Goal: Task Accomplishment & Management: Use online tool/utility

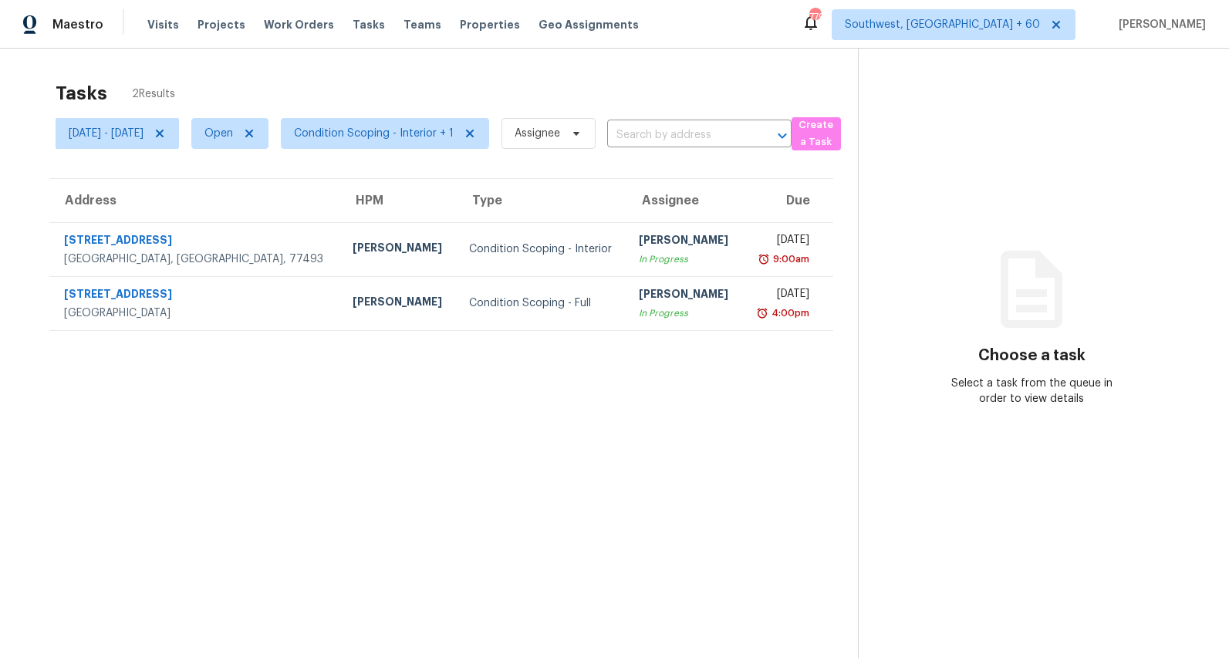
click at [313, 70] on div "Tasks 2 Results Mon, Aug 11 - Mon, Aug 11 Open Condition Scoping - Interior + 1…" at bounding box center [614, 378] width 1229 height 658
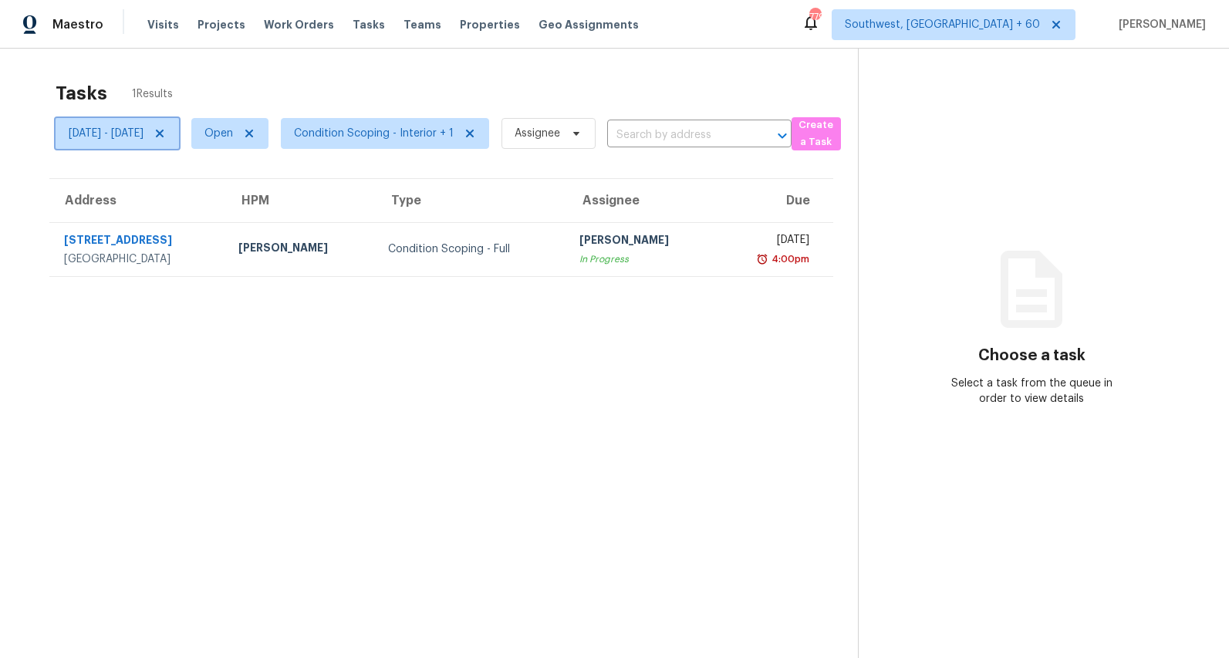
click at [178, 141] on span "[DATE] - [DATE]" at bounding box center [117, 133] width 123 height 31
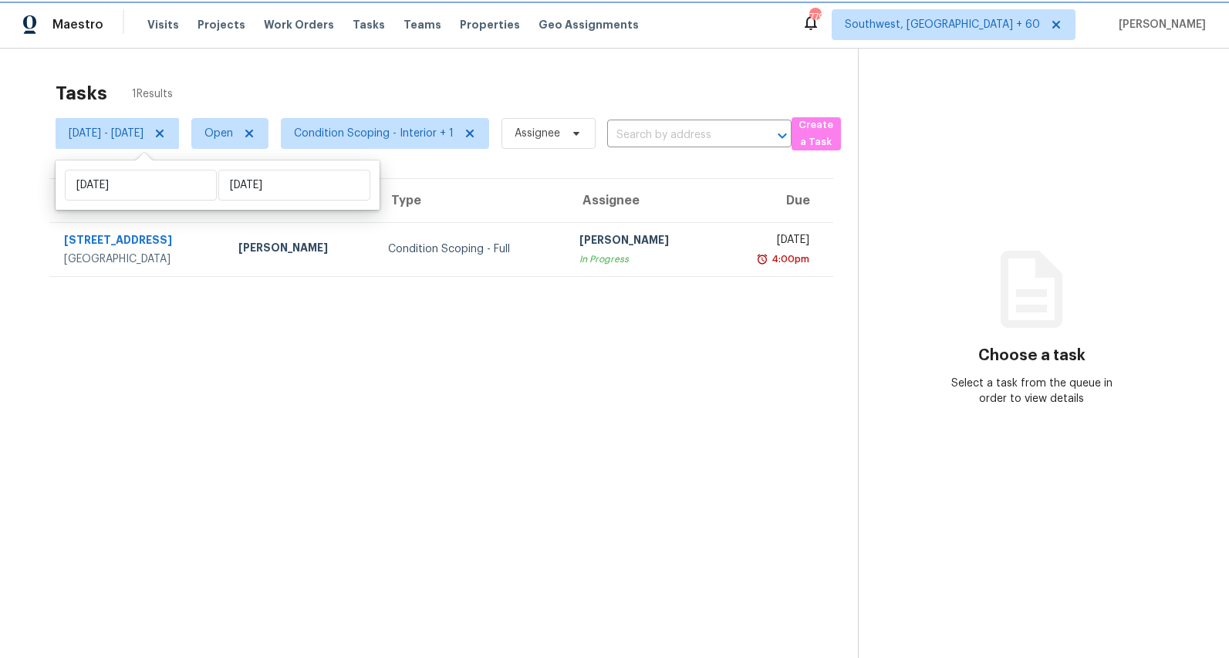
click at [166, 137] on icon at bounding box center [160, 133] width 12 height 12
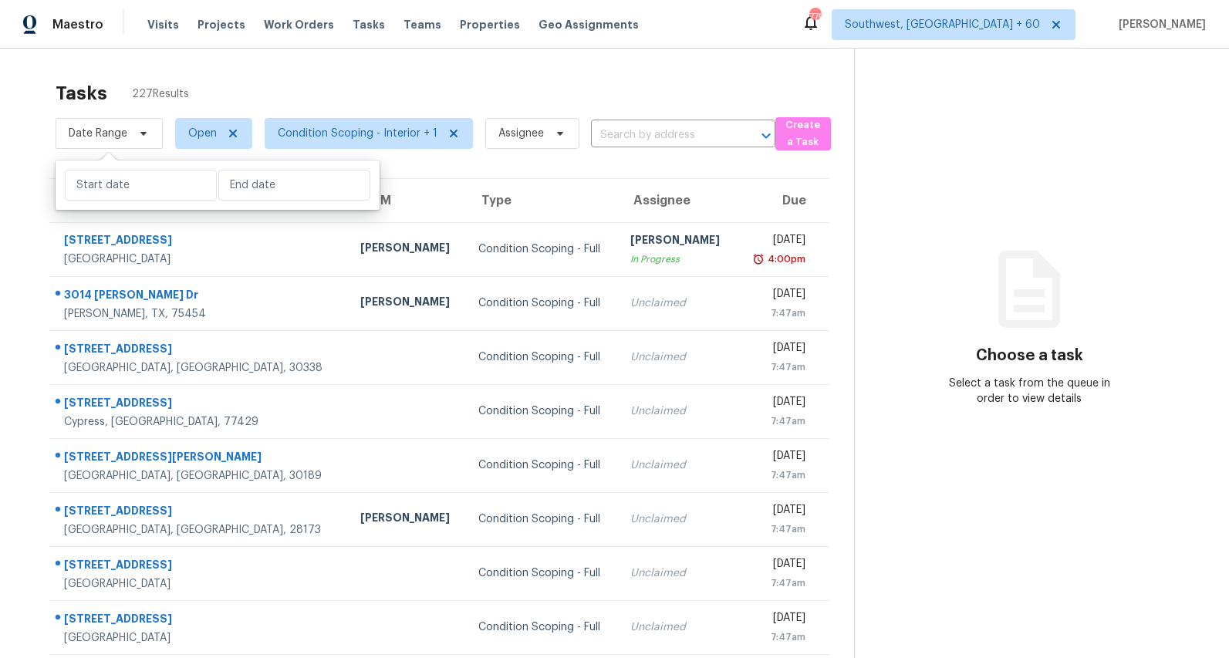
click at [208, 90] on div "Tasks 227 Results" at bounding box center [455, 93] width 799 height 40
